Goal: Task Accomplishment & Management: Manage account settings

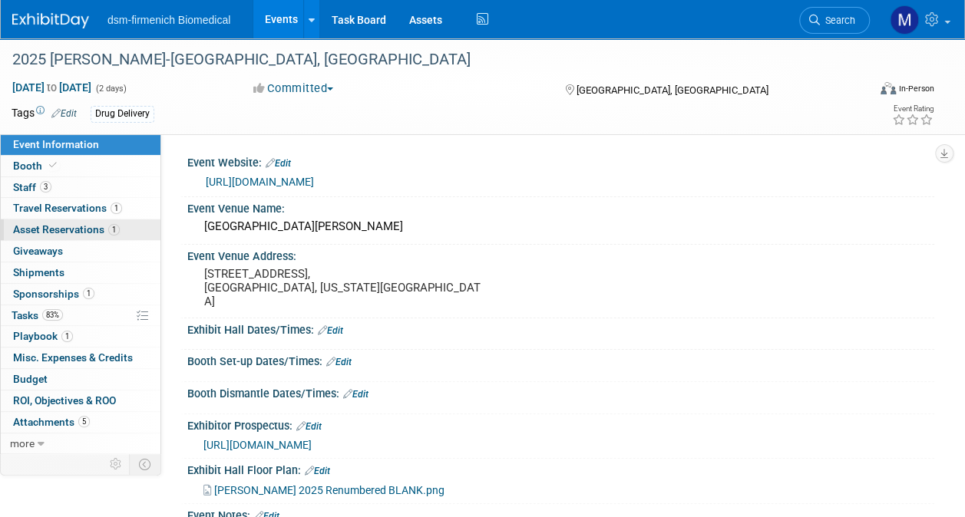
drag, startPoint x: 65, startPoint y: 250, endPoint x: 140, endPoint y: 239, distance: 75.3
click at [64, 249] on link "0 Giveaways 0" at bounding box center [81, 251] width 160 height 21
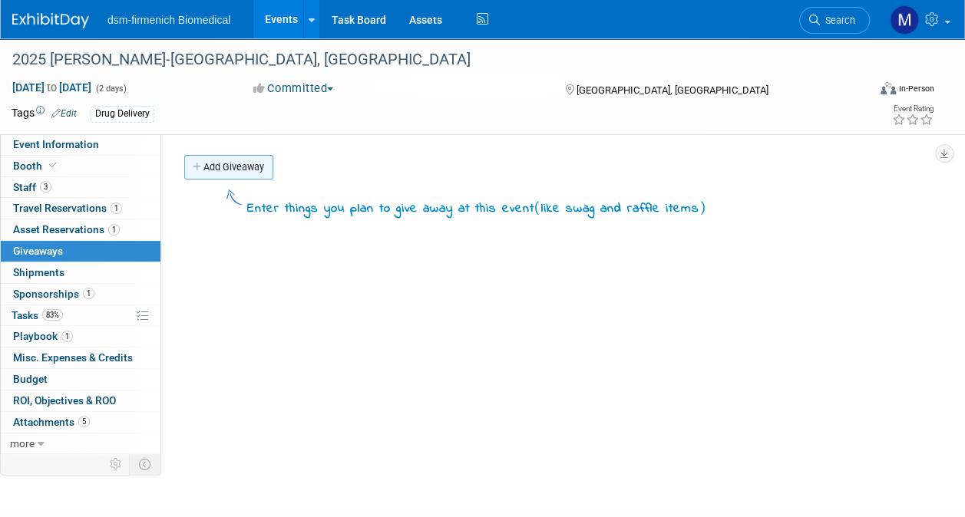
click at [226, 173] on link "Add Giveaway" at bounding box center [228, 167] width 89 height 25
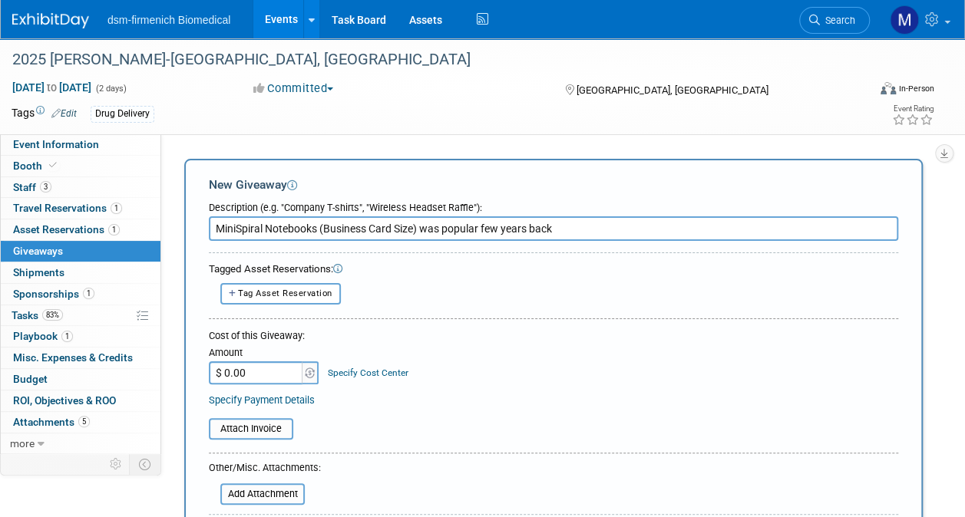
scroll to position [154, 0]
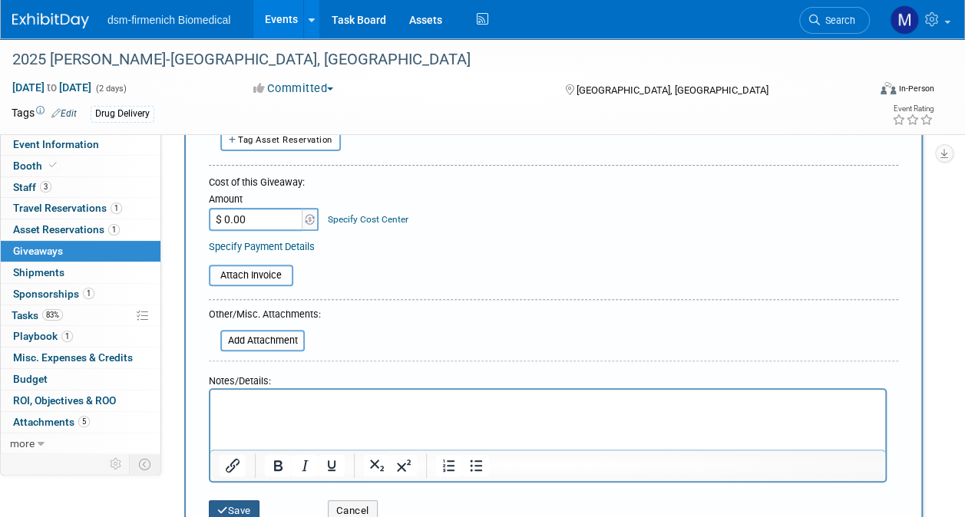
type input "MiniSpiral Notebooks (Business Card Size) was popular few years back"
click at [233, 506] on button "Save" at bounding box center [234, 511] width 51 height 21
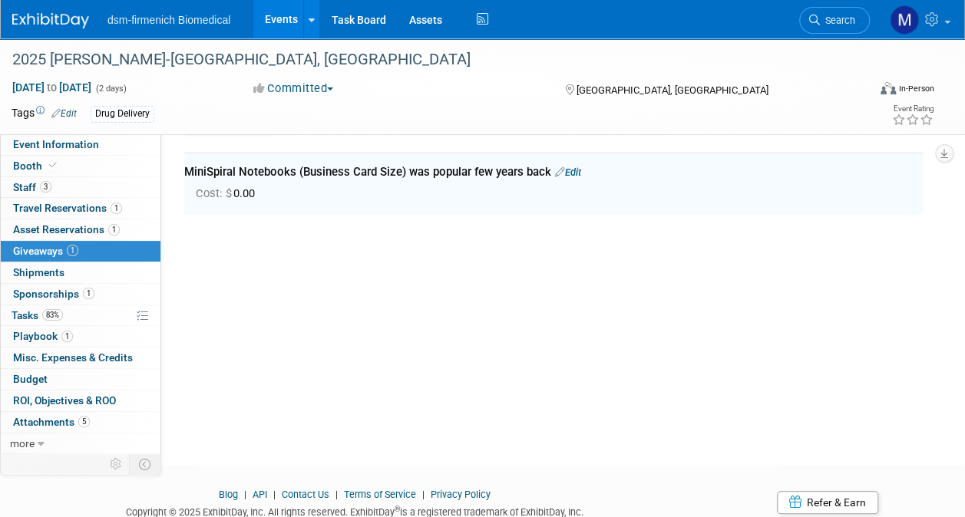
scroll to position [34, 0]
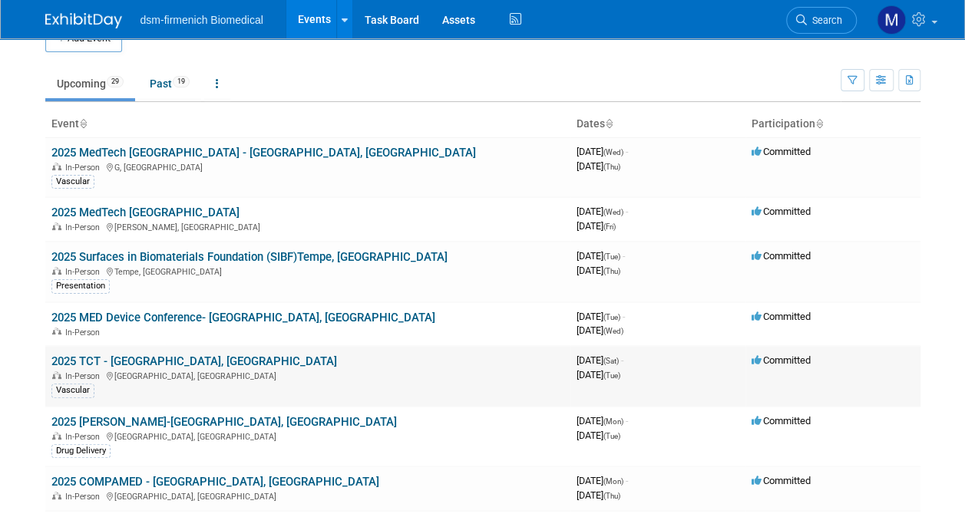
click at [105, 359] on link "2025 TCT - [GEOGRAPHIC_DATA], [GEOGRAPHIC_DATA]" at bounding box center [194, 362] width 286 height 14
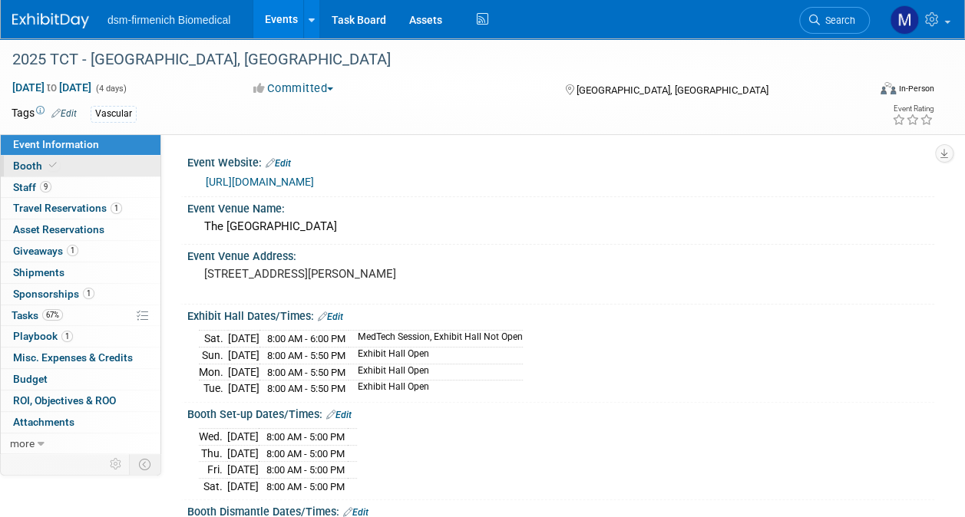
click at [38, 158] on link "Booth" at bounding box center [81, 166] width 160 height 21
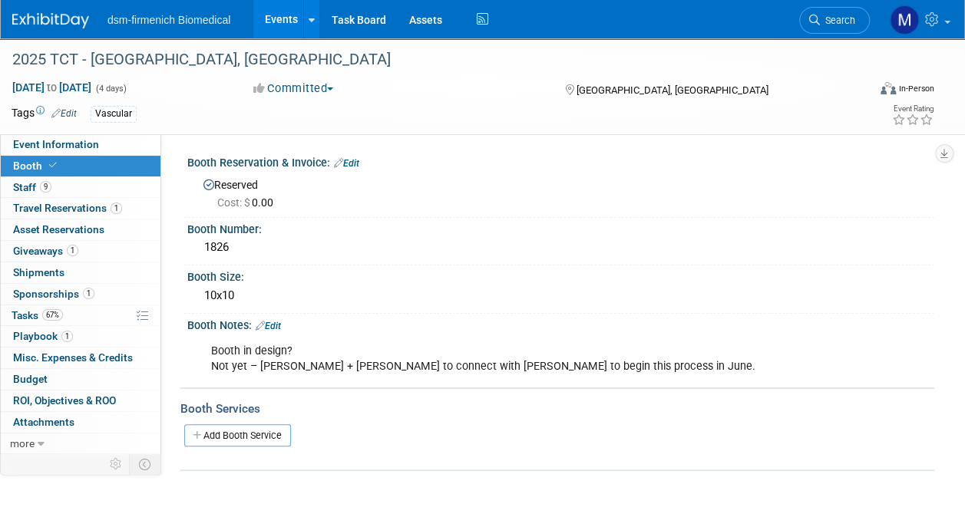
click at [270, 322] on link "Edit" at bounding box center [268, 326] width 25 height 11
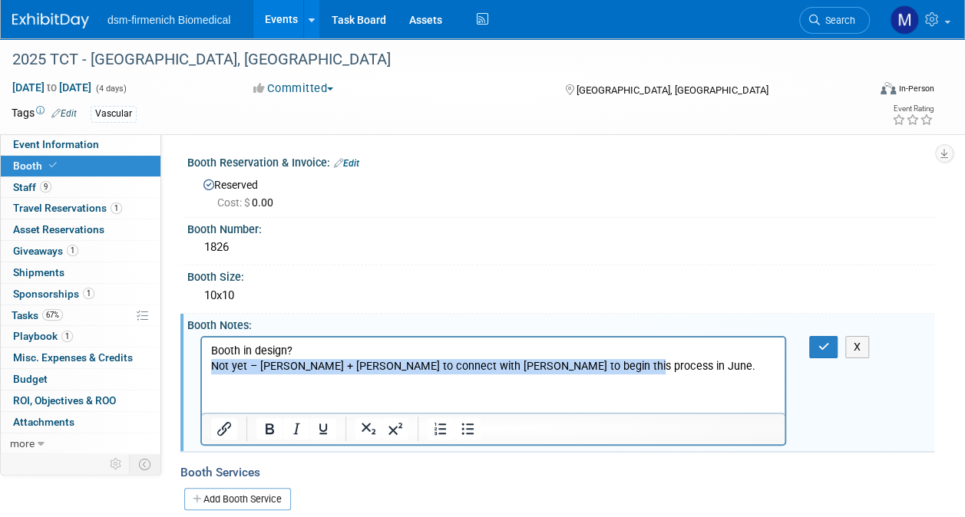
drag, startPoint x: 622, startPoint y: 367, endPoint x: 389, endPoint y: 712, distance: 415.8
click at [202, 374] on html "Booth in design? Not yet – Katie + Melanie to connect with Anthony to begin thi…" at bounding box center [493, 355] width 583 height 37
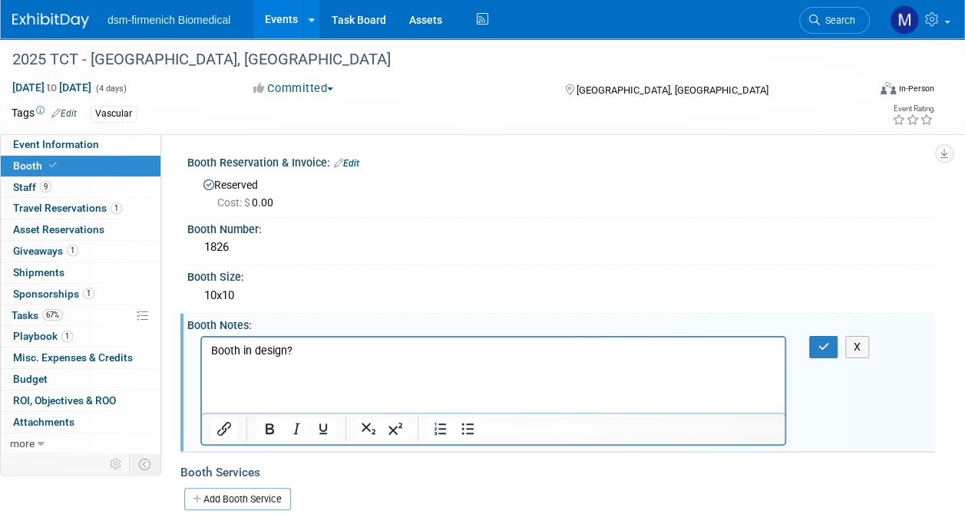
drag, startPoint x: 298, startPoint y: 350, endPoint x: 290, endPoint y: 353, distance: 8.3
click at [293, 352] on p "Booth in design?" at bounding box center [493, 358] width 565 height 31
click at [818, 349] on icon "button" at bounding box center [824, 347] width 12 height 11
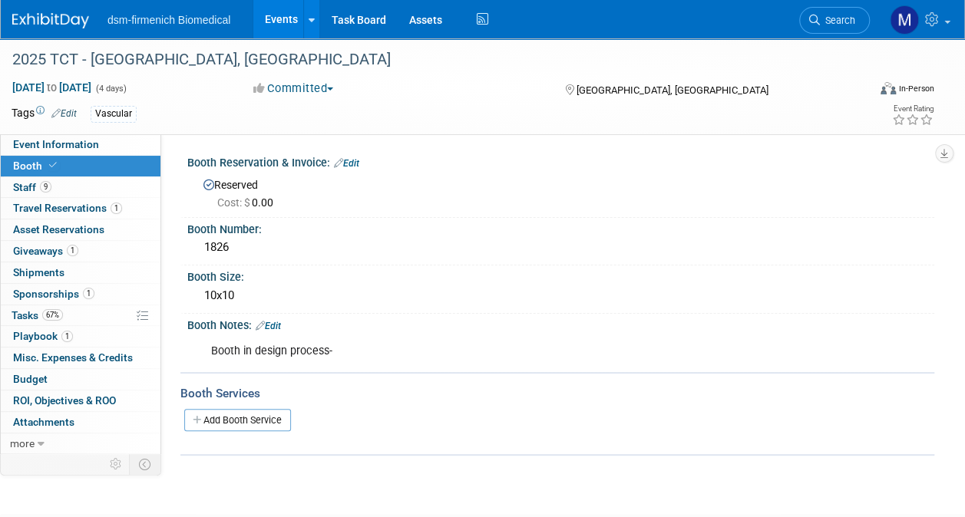
click at [355, 158] on link "Edit" at bounding box center [346, 163] width 25 height 11
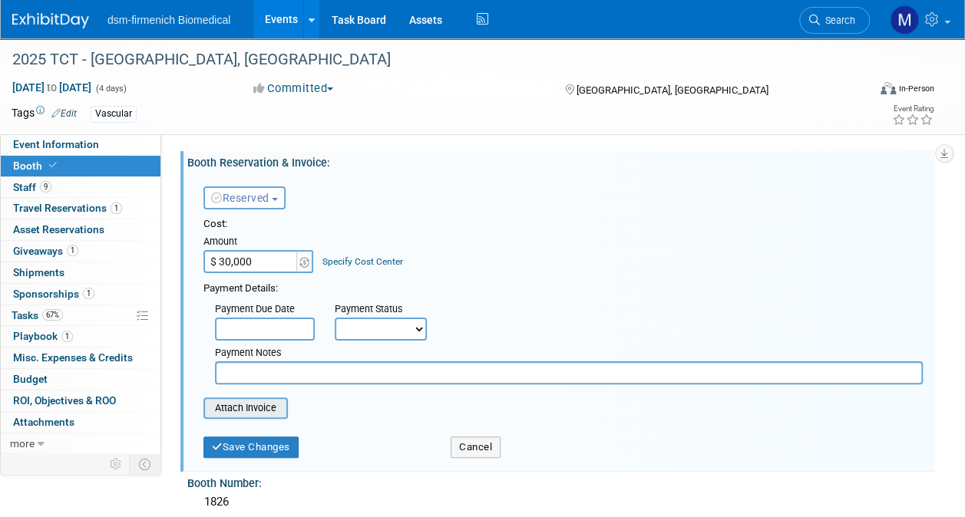
type input "$ 30,000.00"
click at [232, 411] on input "file" at bounding box center [195, 408] width 183 height 18
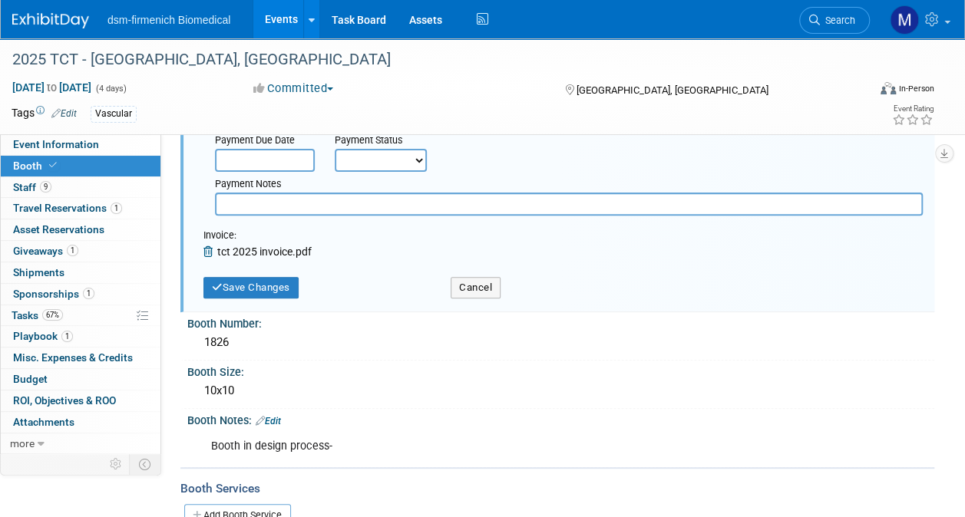
scroll to position [230, 0]
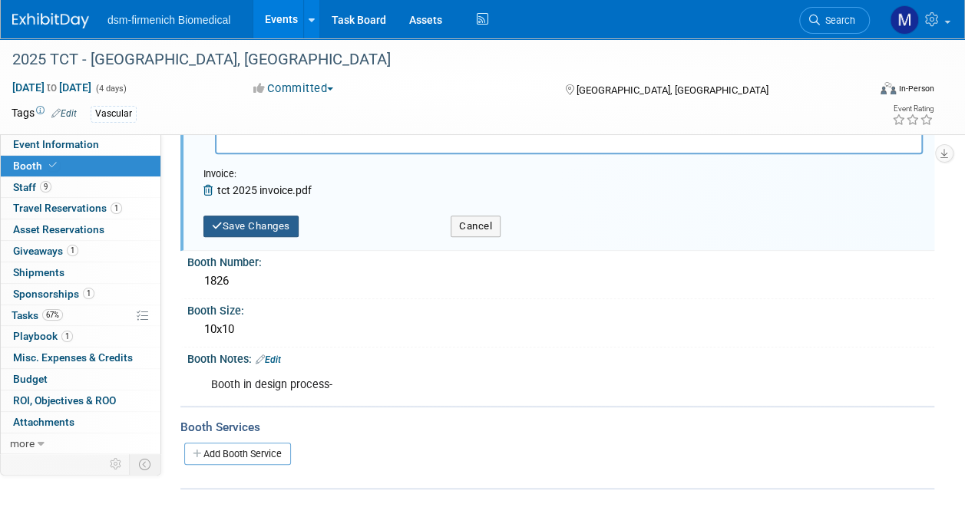
click at [261, 227] on button "Save Changes" at bounding box center [250, 226] width 95 height 21
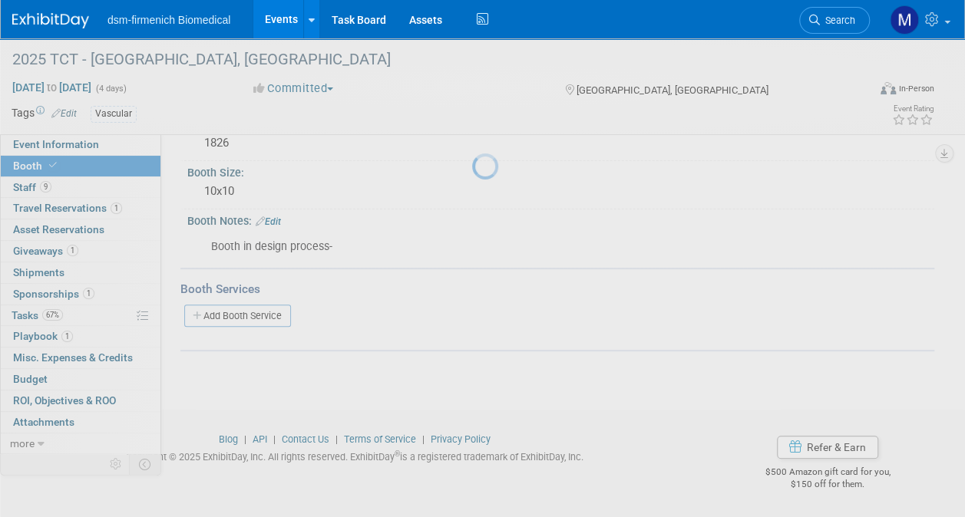
scroll to position [103, 0]
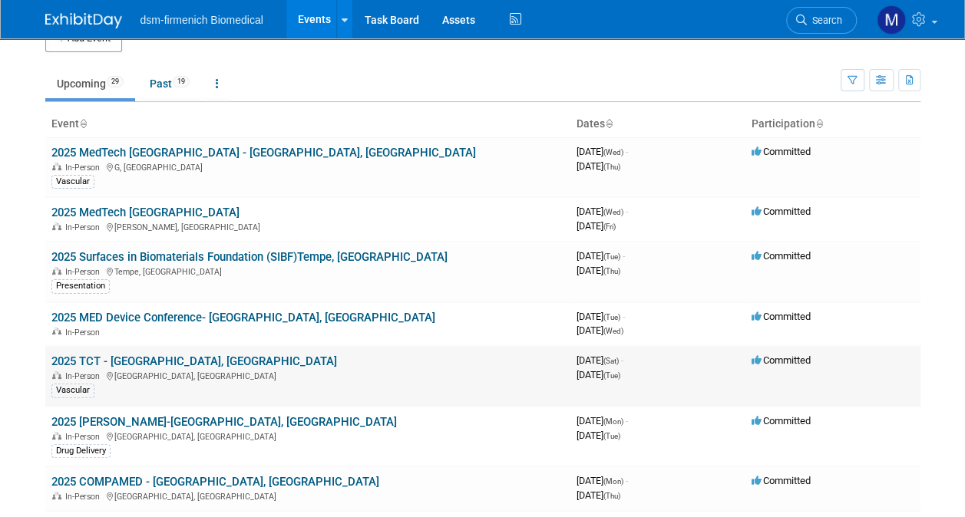
click at [68, 356] on link "2025 TCT - [GEOGRAPHIC_DATA], [GEOGRAPHIC_DATA]" at bounding box center [194, 362] width 286 height 14
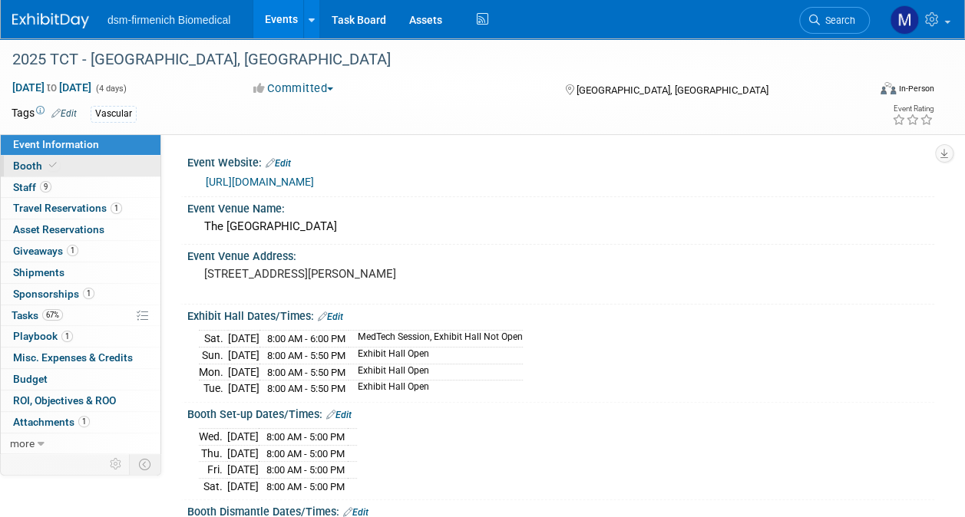
click at [40, 167] on span "Booth" at bounding box center [36, 166] width 47 height 12
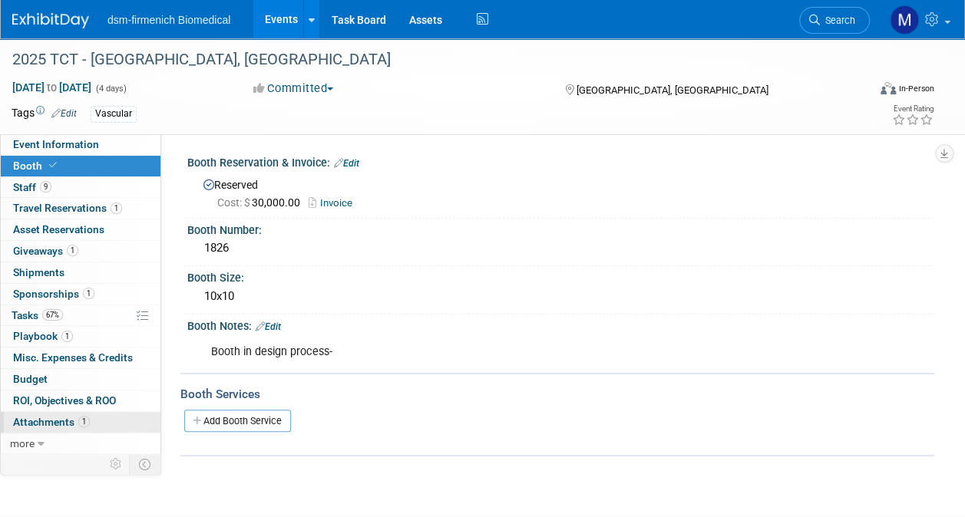
click at [35, 420] on span "Attachments 1" at bounding box center [51, 422] width 77 height 12
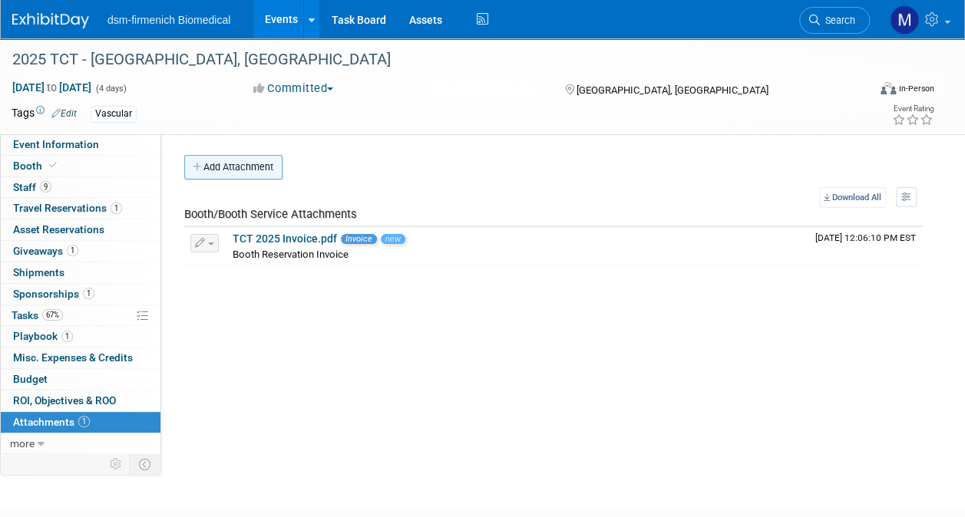
click at [230, 170] on button "Add Attachment" at bounding box center [233, 167] width 98 height 25
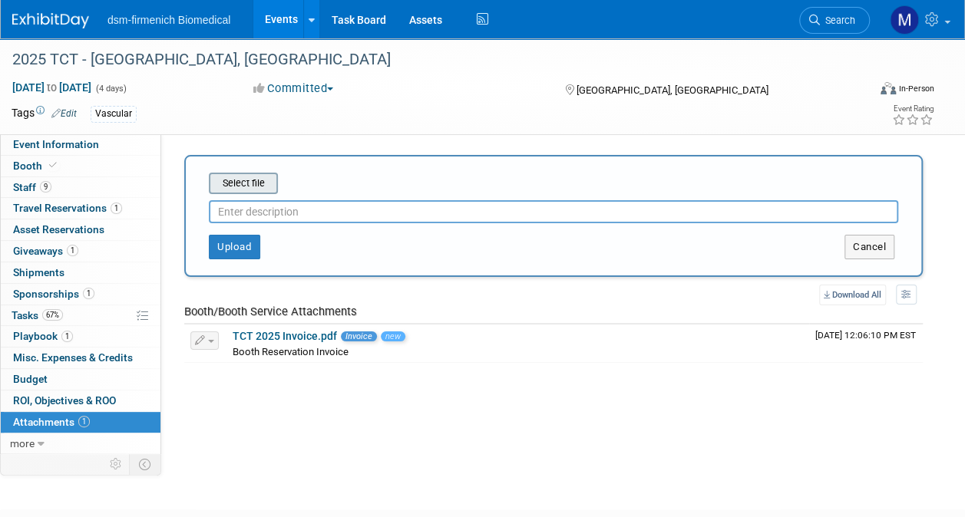
click at [248, 180] on input "file" at bounding box center [185, 183] width 183 height 18
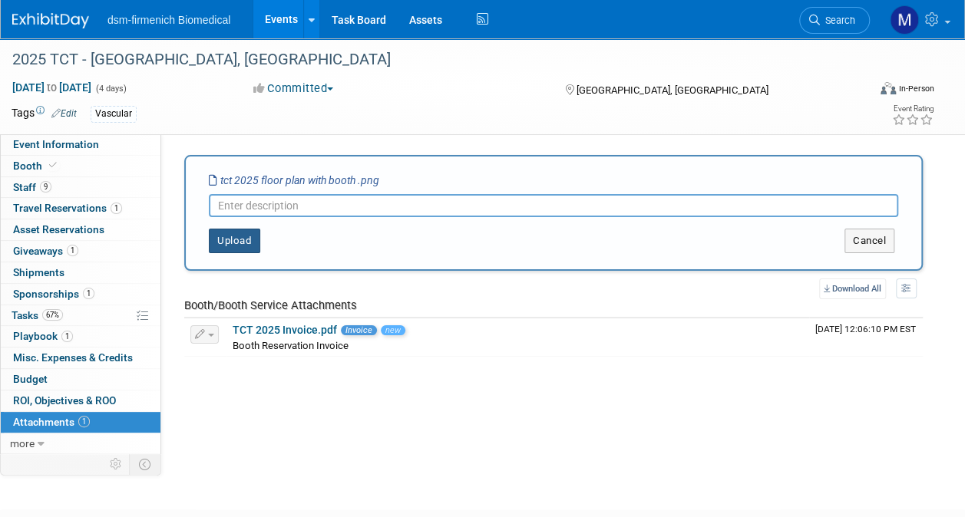
click at [240, 237] on button "Upload" at bounding box center [234, 241] width 51 height 25
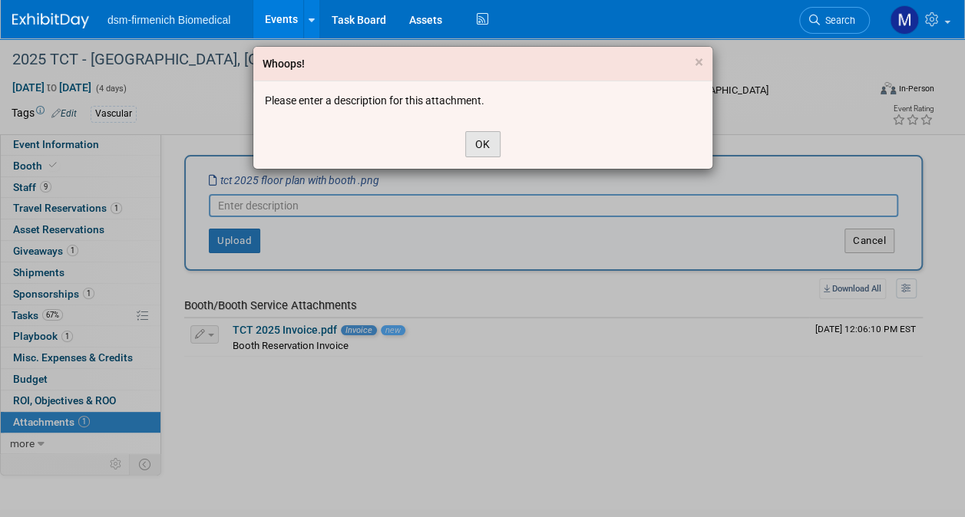
click at [481, 143] on button "OK" at bounding box center [482, 144] width 35 height 26
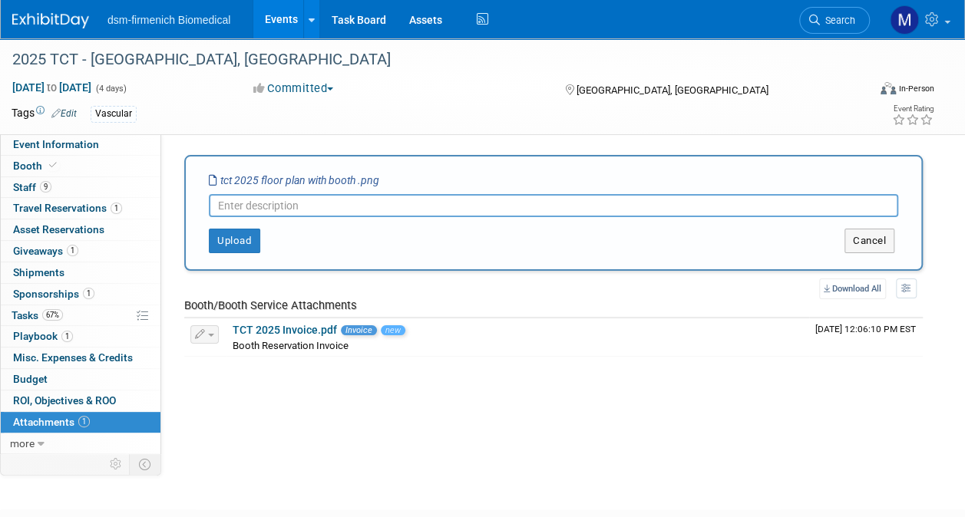
click at [273, 205] on input "text" at bounding box center [553, 205] width 689 height 23
type input "Booth and Floor Plan Diagram"
click at [246, 237] on button "Upload" at bounding box center [234, 241] width 51 height 25
